Goal: Task Accomplishment & Management: Manage account settings

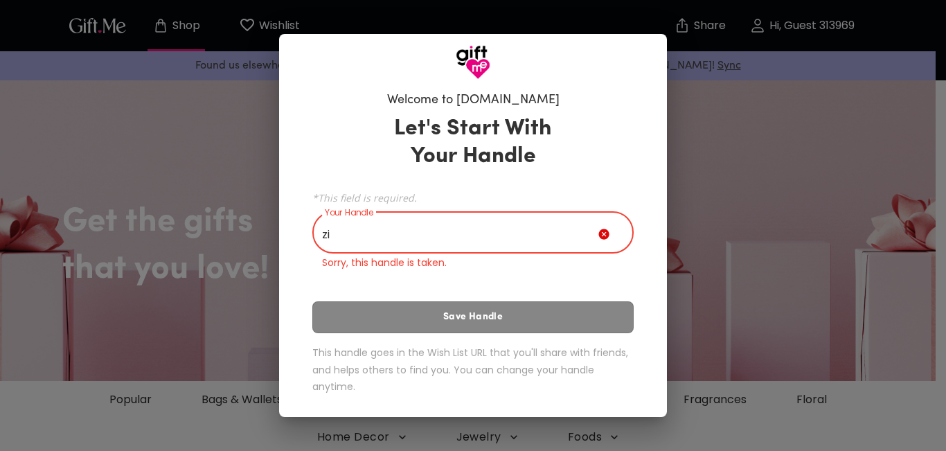
type input "z"
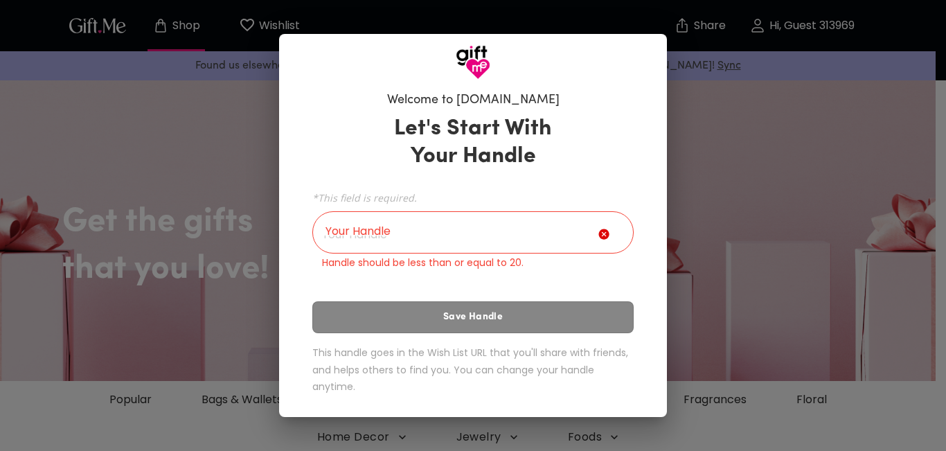
drag, startPoint x: 377, startPoint y: 443, endPoint x: 377, endPoint y: 461, distance: 17.3
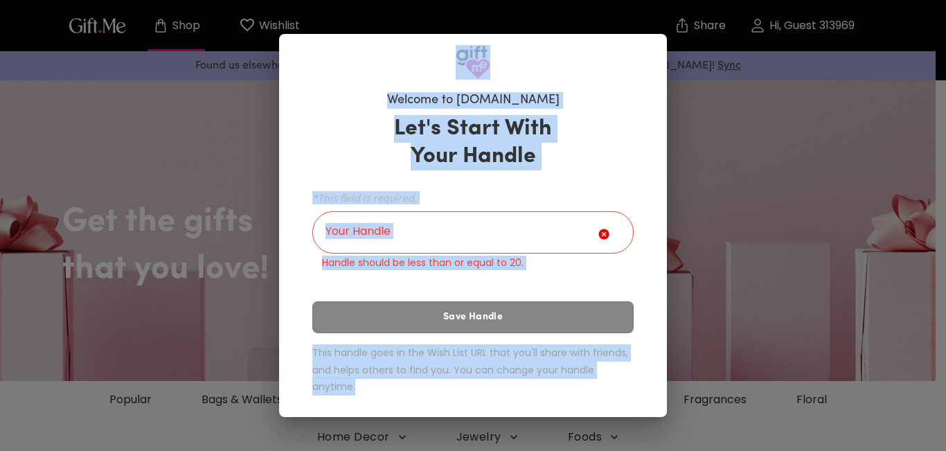
click at [600, 240] on icon at bounding box center [606, 237] width 17 height 17
click at [560, 225] on input "Your Handle" at bounding box center [455, 234] width 286 height 39
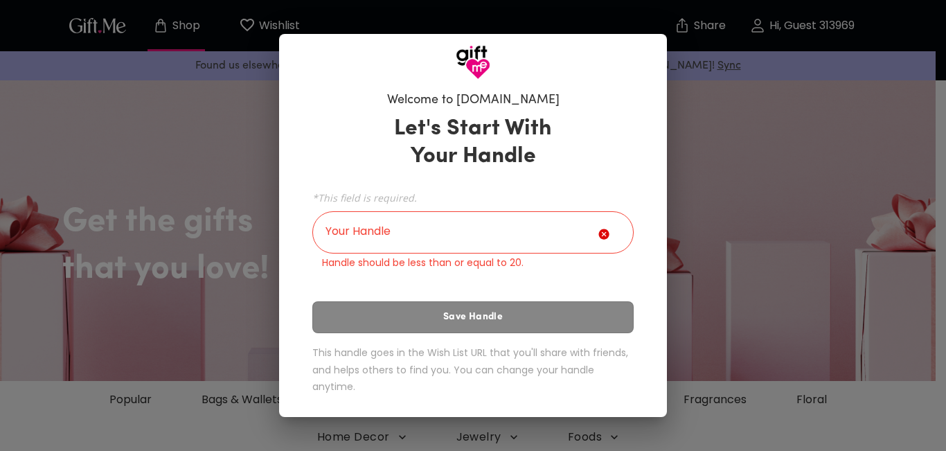
click at [663, 314] on div "Welcome to [DOMAIN_NAME] Let's Start With Your Handle *This field is required. …" at bounding box center [473, 248] width 388 height 337
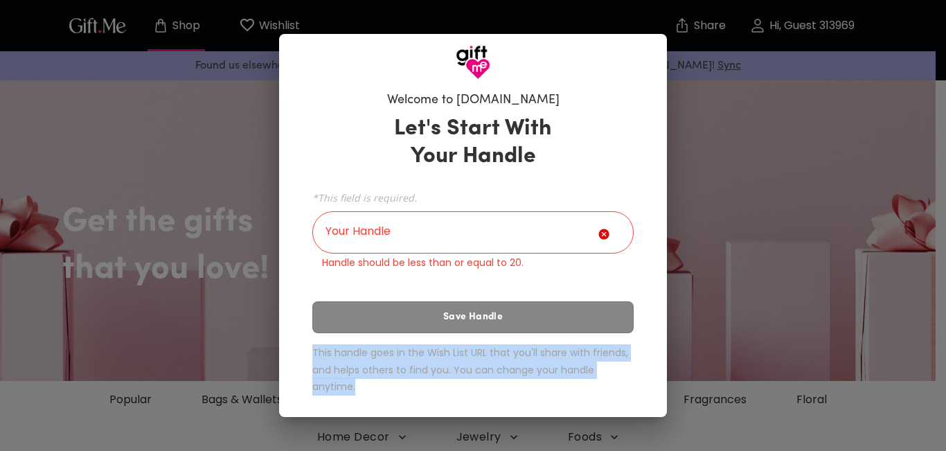
click at [663, 314] on div "Welcome to [DOMAIN_NAME] Let's Start With Your Handle *This field is required. …" at bounding box center [473, 248] width 388 height 337
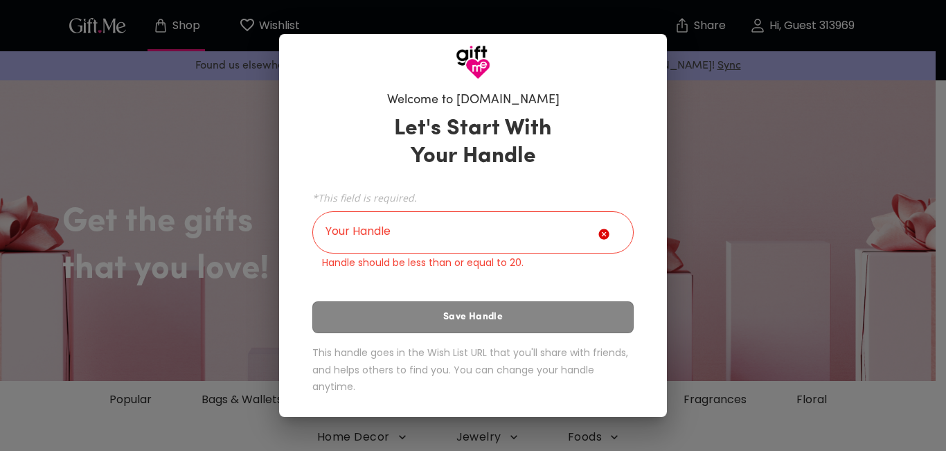
click at [663, 314] on div "Welcome to [DOMAIN_NAME] Let's Start With Your Handle *This field is required. …" at bounding box center [473, 248] width 388 height 337
drag, startPoint x: 663, startPoint y: 314, endPoint x: 623, endPoint y: 318, distance: 41.0
click at [623, 318] on div "Welcome to [DOMAIN_NAME] Let's Start With Your Handle *This field is required. …" at bounding box center [473, 248] width 388 height 337
drag, startPoint x: 623, startPoint y: 318, endPoint x: 775, endPoint y: 185, distance: 202.2
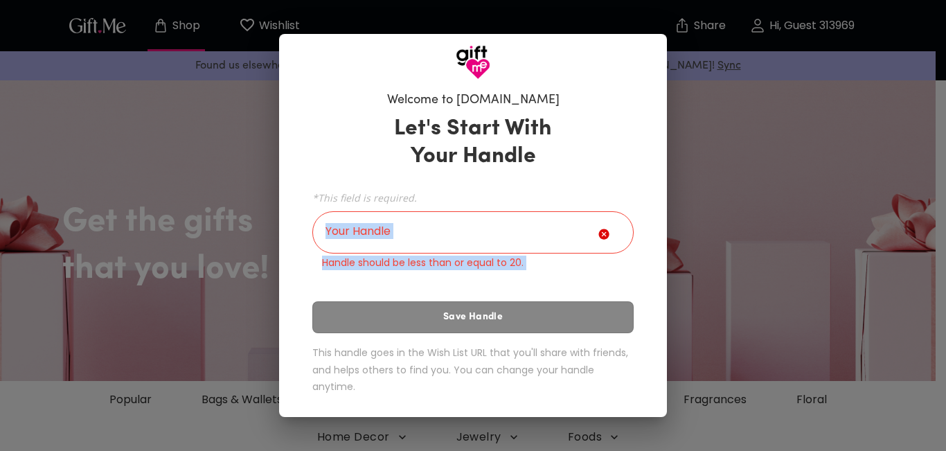
click at [775, 185] on div "Welcome to [DOMAIN_NAME] Let's Start With Your Handle *This field is required. …" at bounding box center [473, 225] width 946 height 451
click at [610, 234] on icon at bounding box center [606, 237] width 17 height 17
click at [192, 157] on div "Welcome to [DOMAIN_NAME] Let's Start With Your Handle *This field is required. …" at bounding box center [473, 225] width 946 height 451
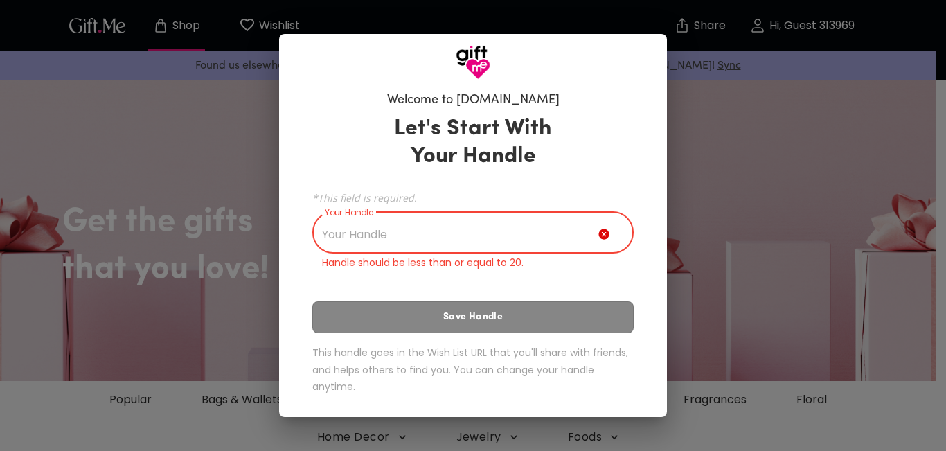
click at [373, 237] on input "Your Handle" at bounding box center [455, 234] width 286 height 39
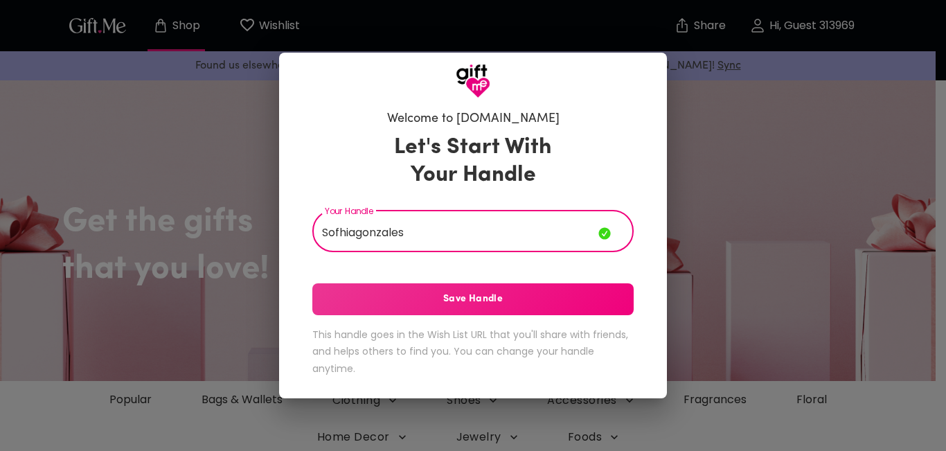
type input "Sofhiagonzales"
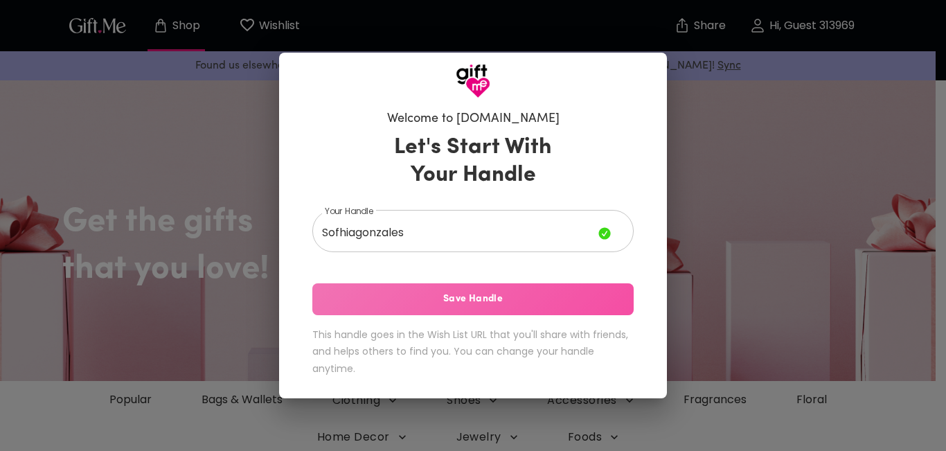
click at [389, 300] on span "Save Handle" at bounding box center [472, 299] width 321 height 15
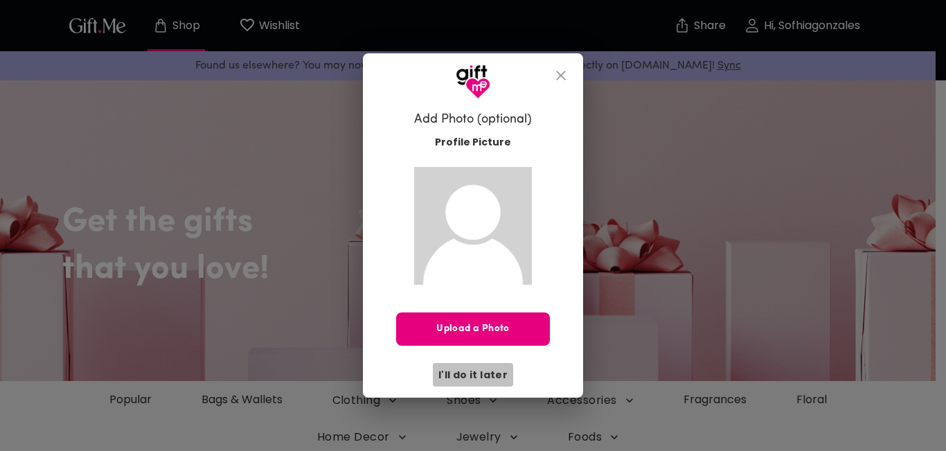
click at [481, 376] on span "I'll do it later" at bounding box center [472, 374] width 69 height 15
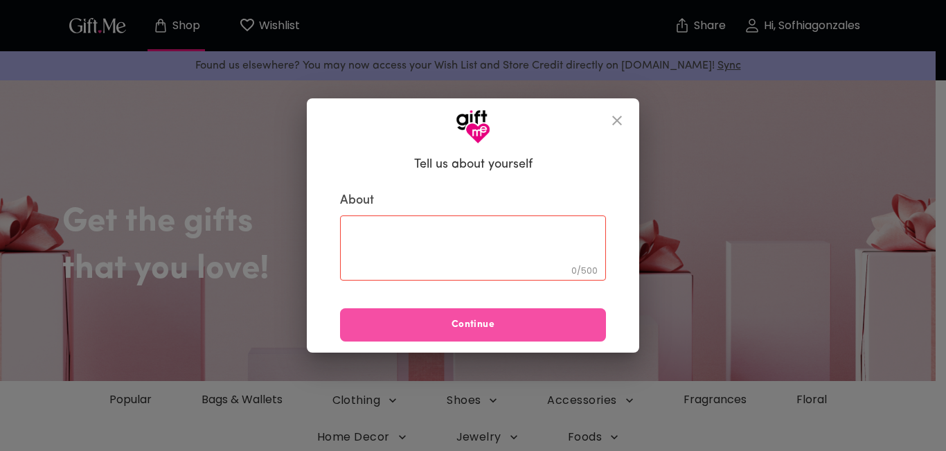
click at [468, 325] on span "Continue" at bounding box center [473, 324] width 266 height 15
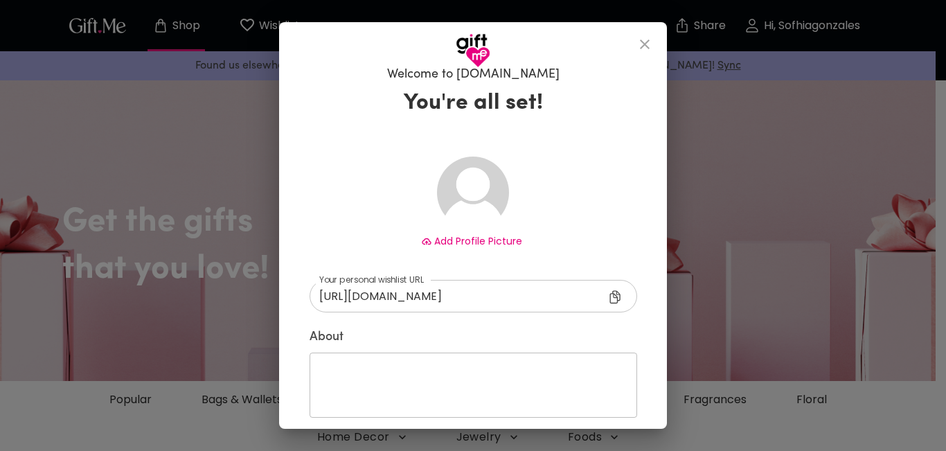
scroll to position [13, 0]
click at [474, 242] on span "Add Profile Picture" at bounding box center [478, 242] width 88 height 14
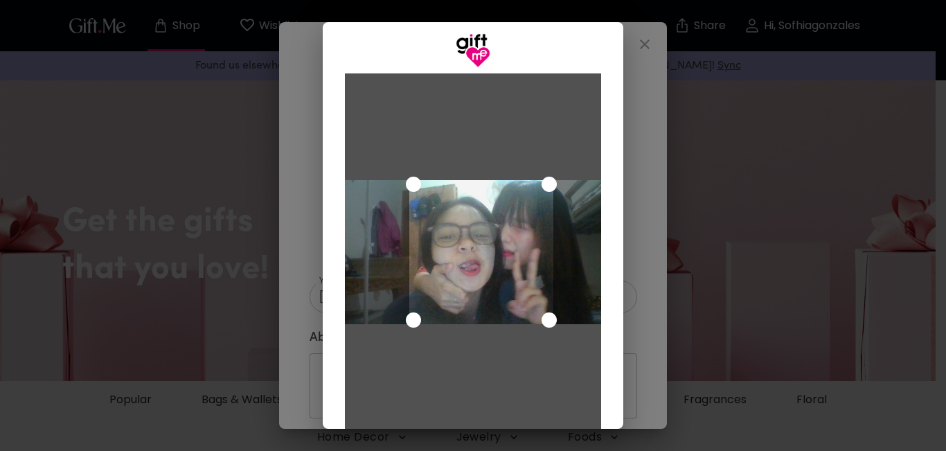
click at [556, 182] on div at bounding box center [473, 252] width 256 height 144
click at [521, 242] on div "Use the arrow keys to move the crop selection area" at bounding box center [490, 252] width 144 height 144
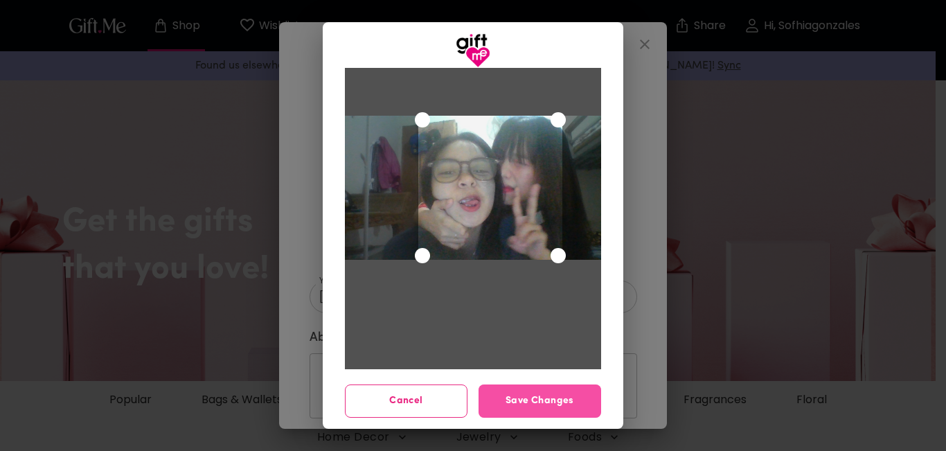
click at [544, 390] on button "Save Changes" at bounding box center [540, 400] width 123 height 33
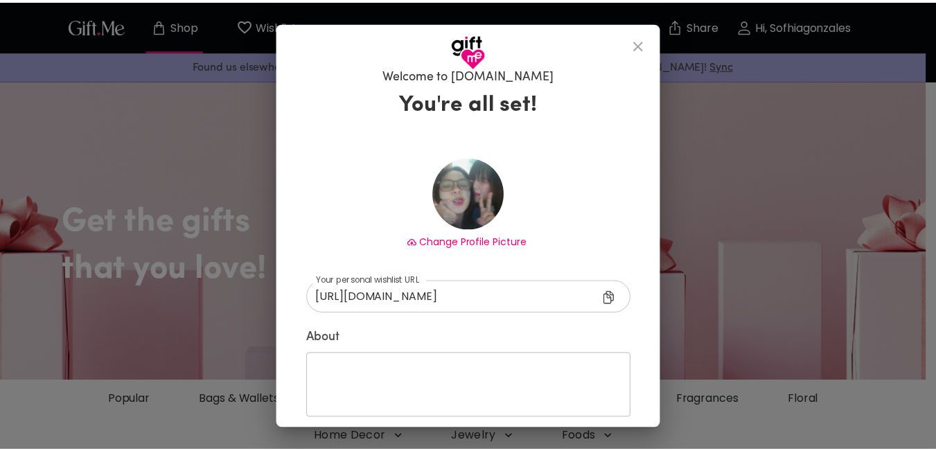
scroll to position [75, 0]
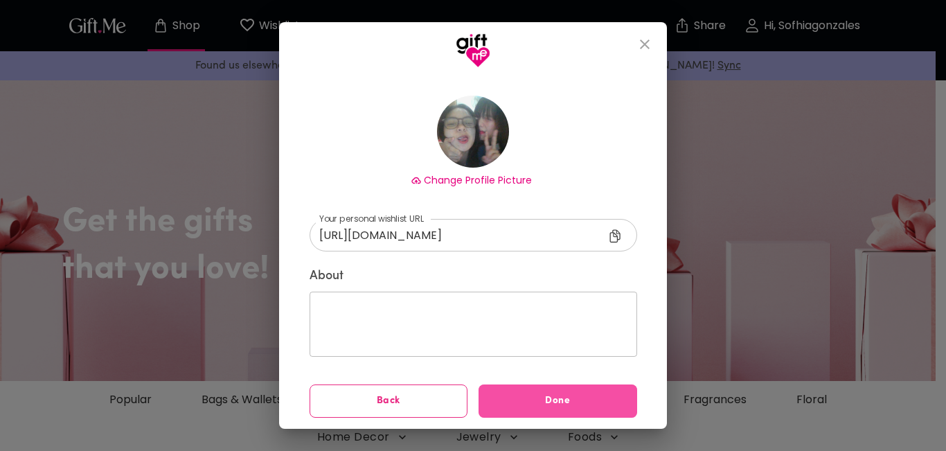
click at [560, 399] on span "Done" at bounding box center [558, 400] width 159 height 15
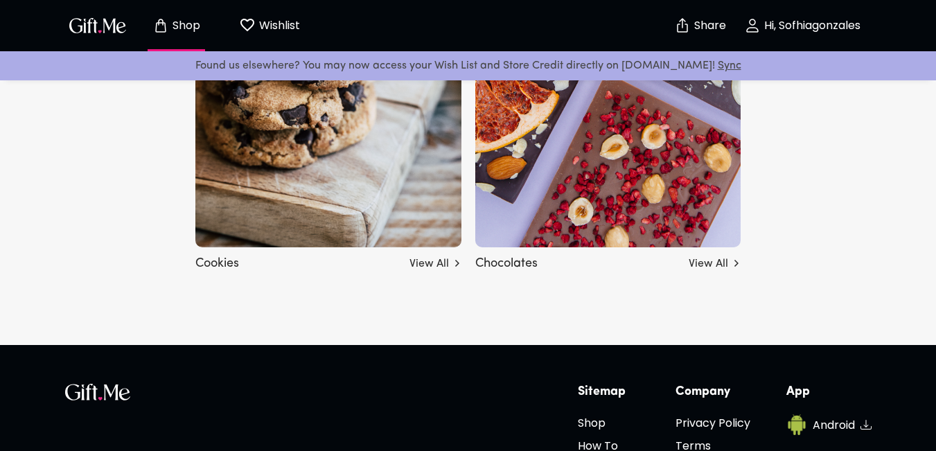
scroll to position [5044, 0]
